Goal: Navigation & Orientation: Understand site structure

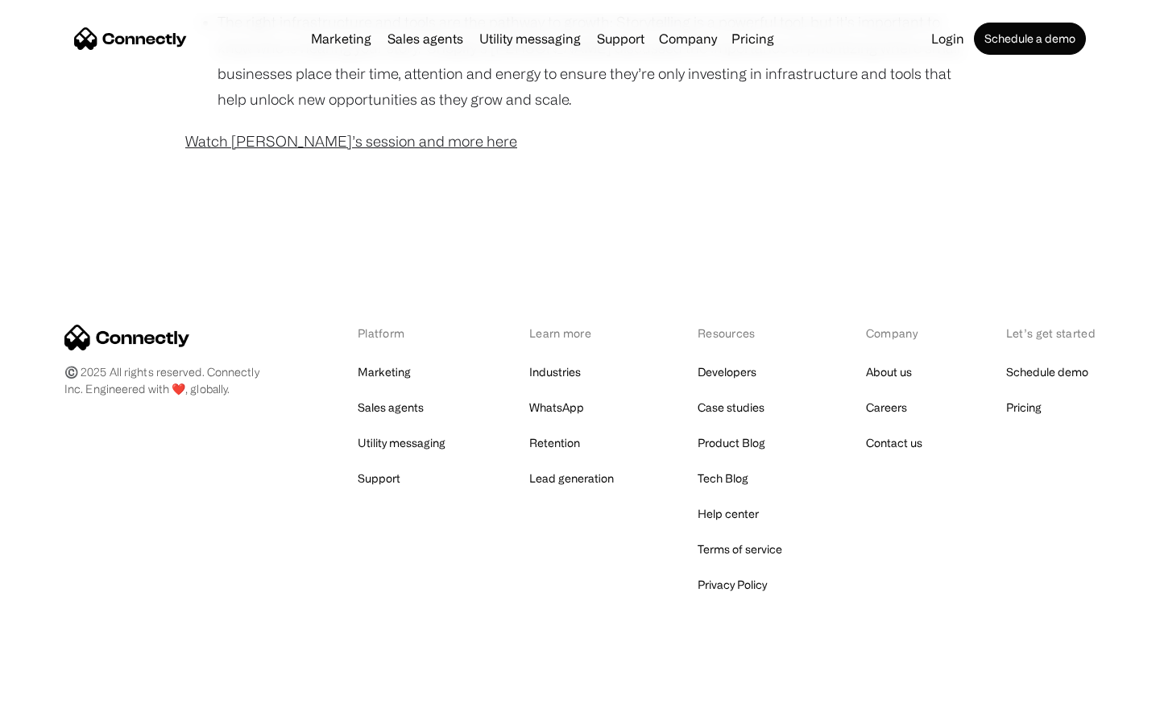
scroll to position [1306, 0]
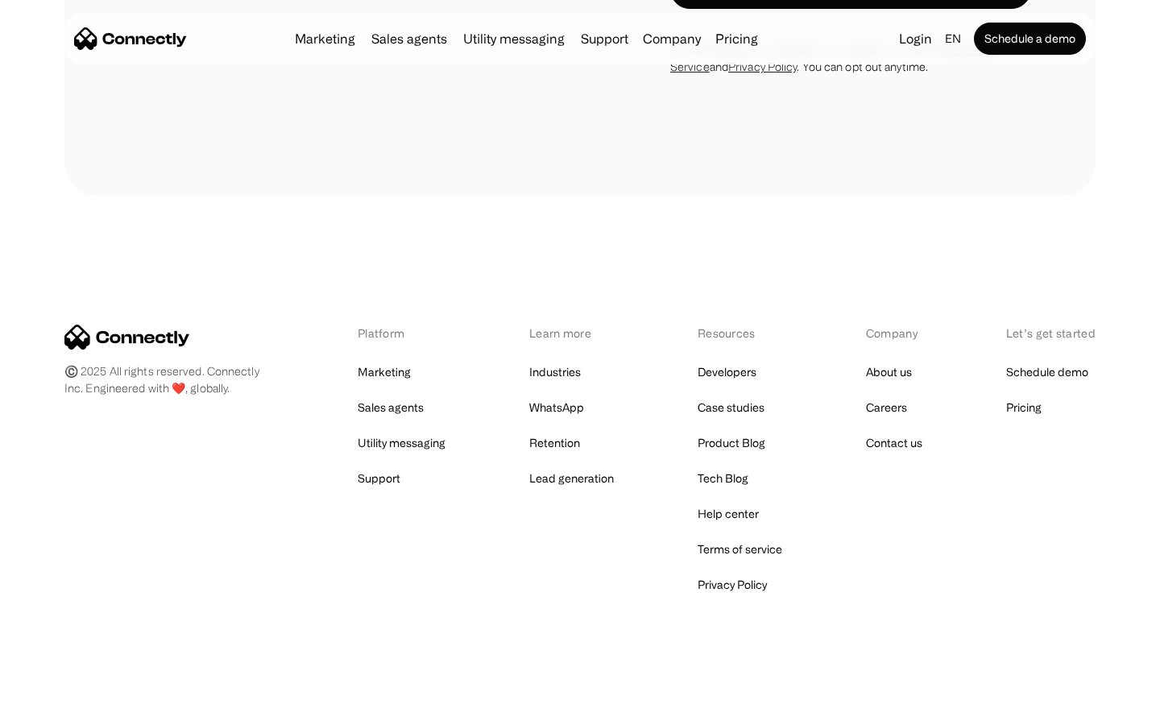
scroll to position [3048, 0]
